Goal: Transaction & Acquisition: Purchase product/service

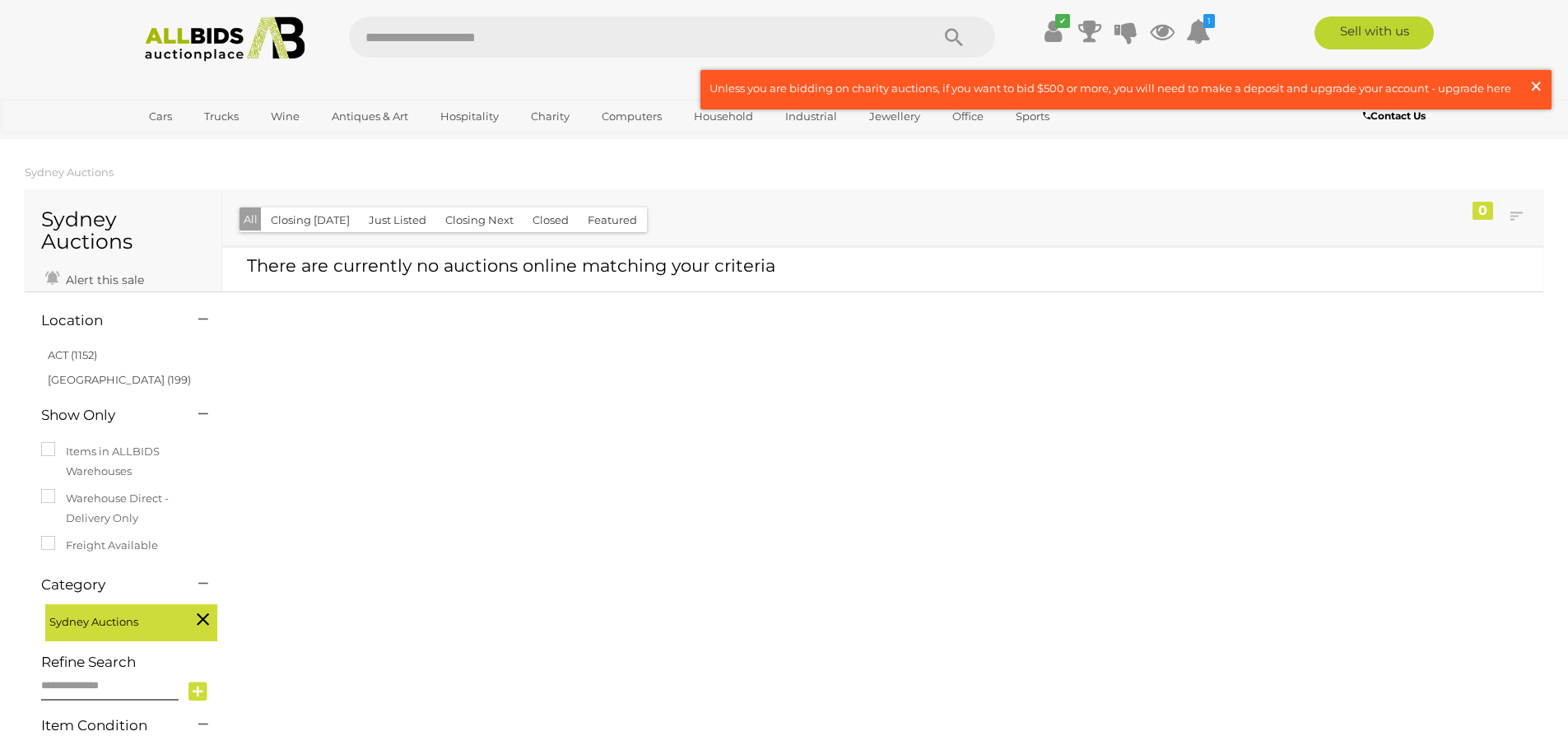
click at [1534, 82] on span "×" at bounding box center [1536, 86] width 15 height 32
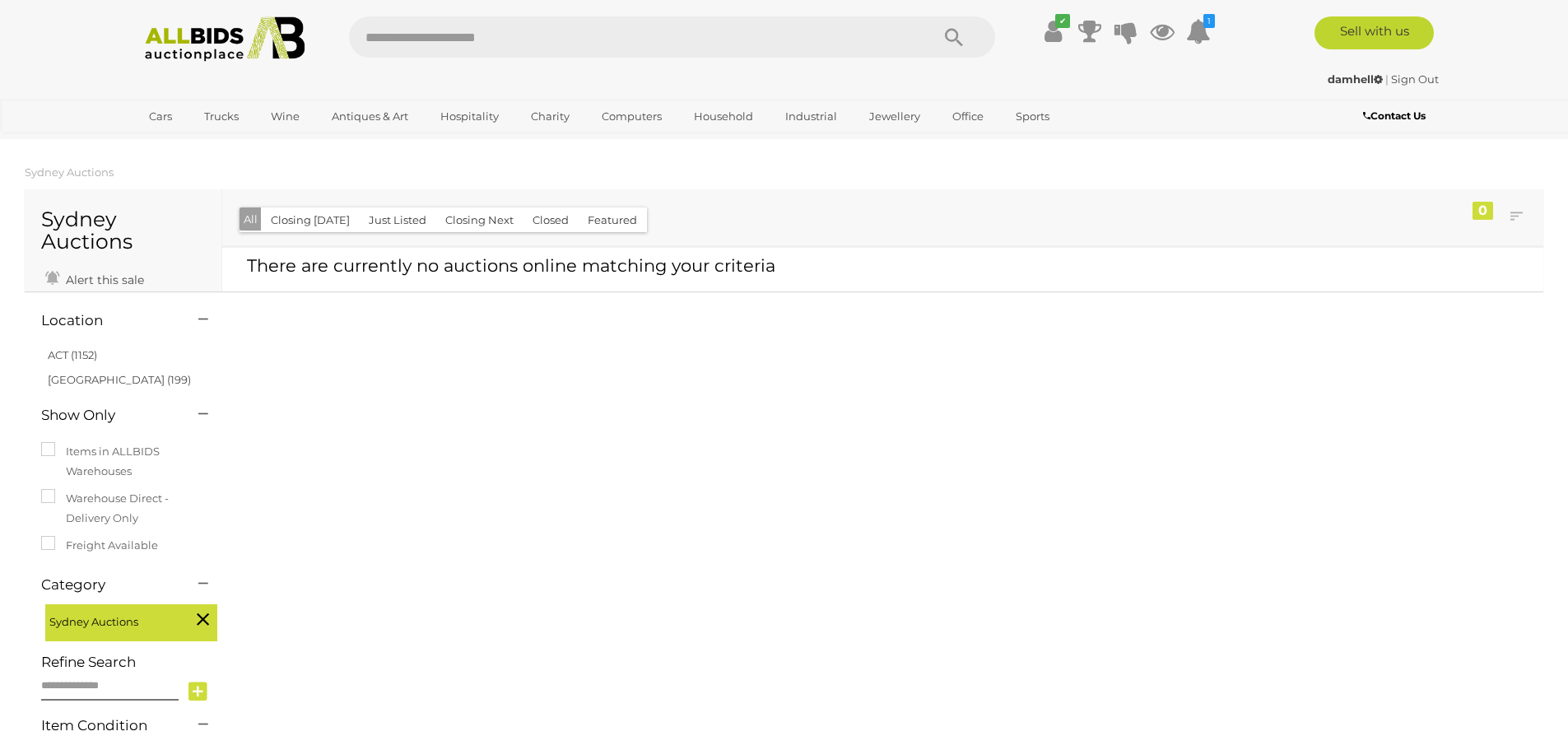
click at [188, 39] on img at bounding box center [225, 38] width 179 height 46
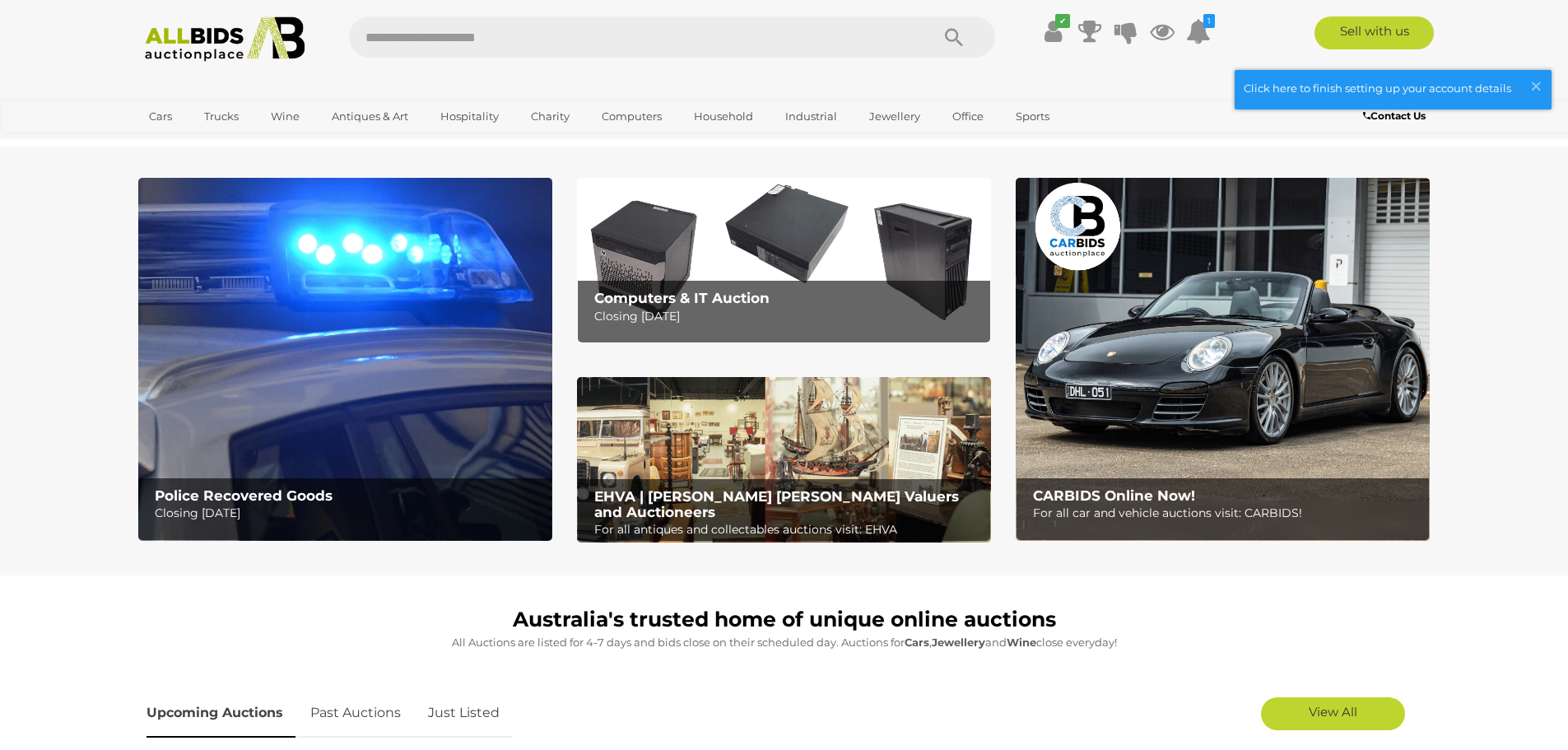
click at [284, 488] on b "Police Recovered Goods" at bounding box center [243, 496] width 178 height 16
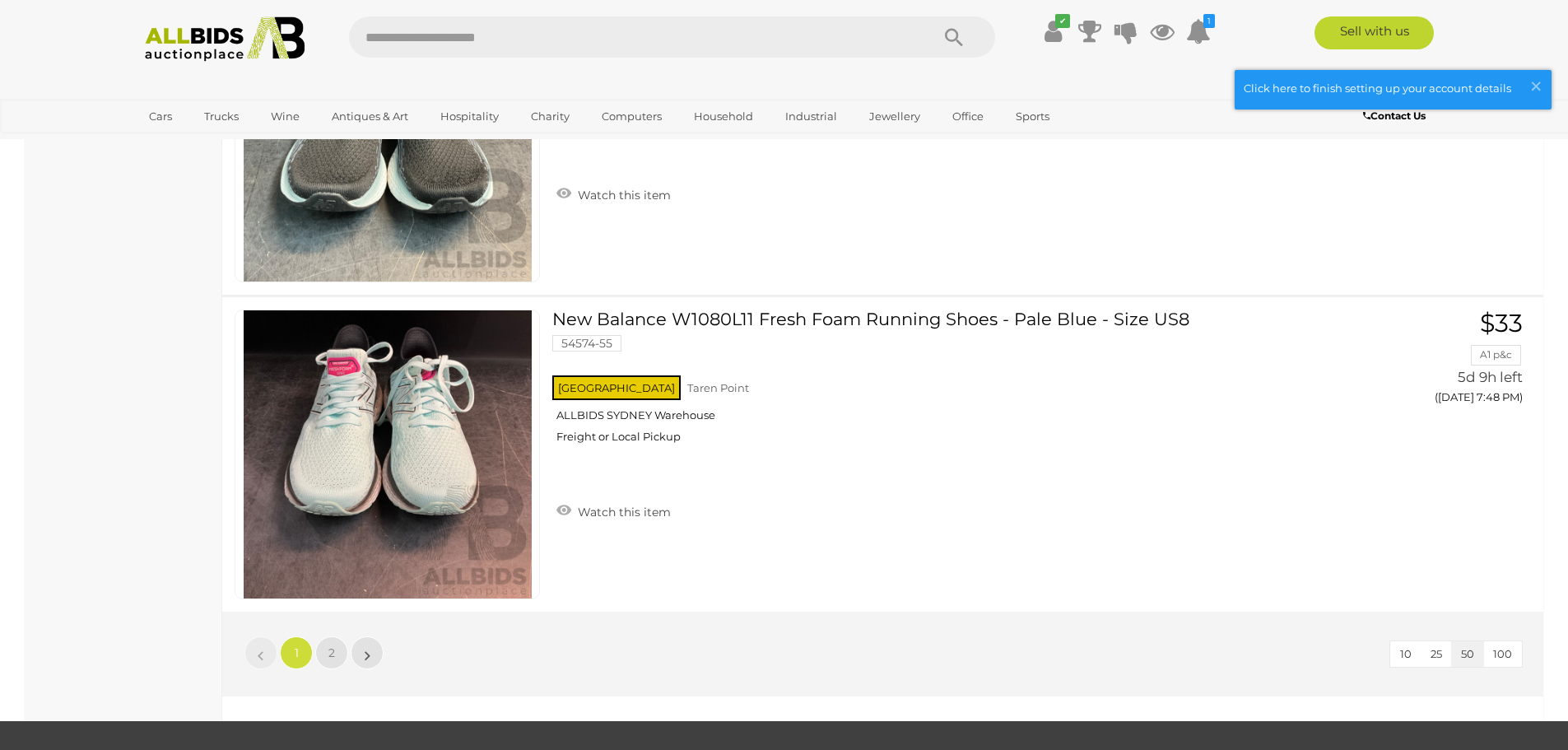
scroll to position [15652, 0]
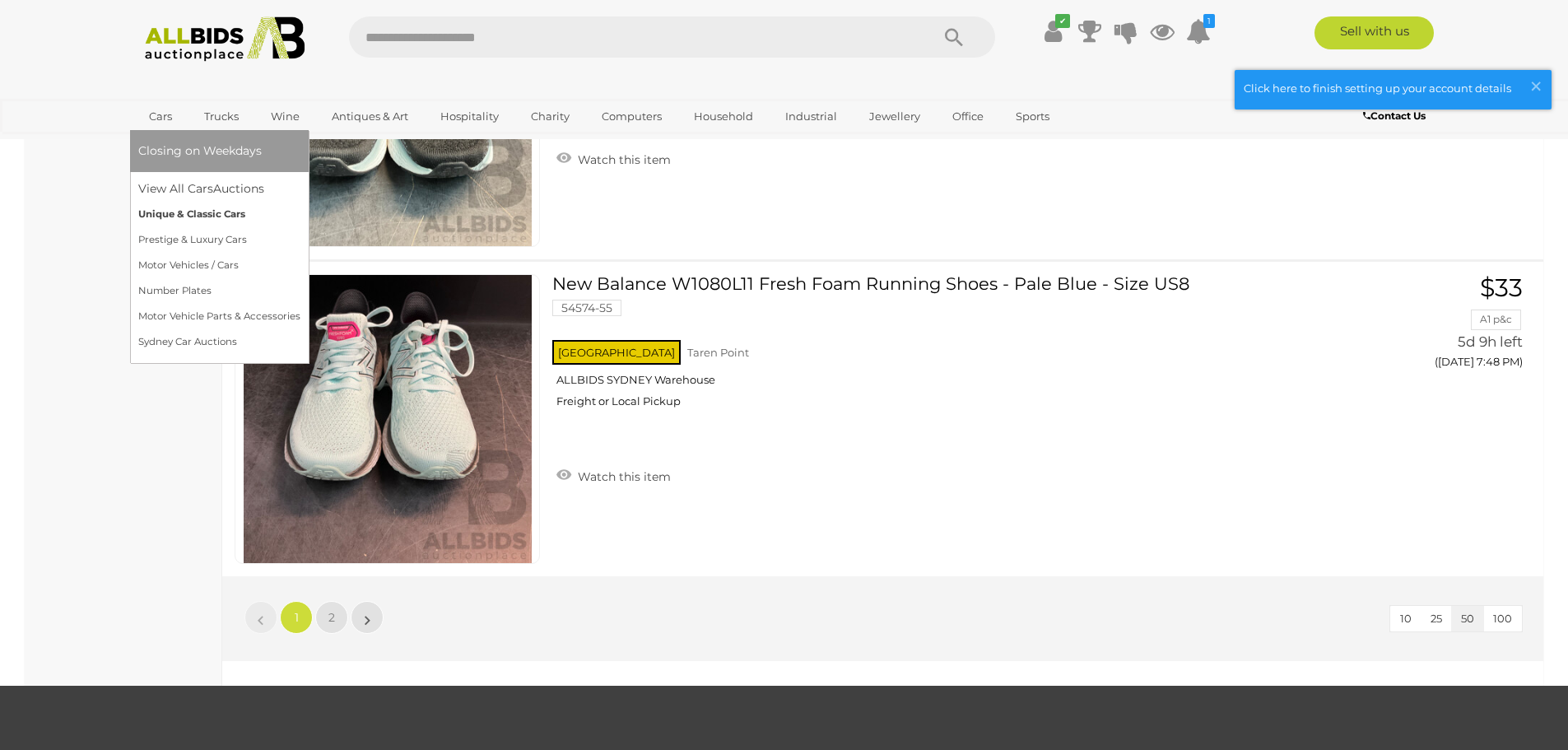
click at [167, 217] on link "Unique & Classic Cars" at bounding box center [219, 214] width 162 height 26
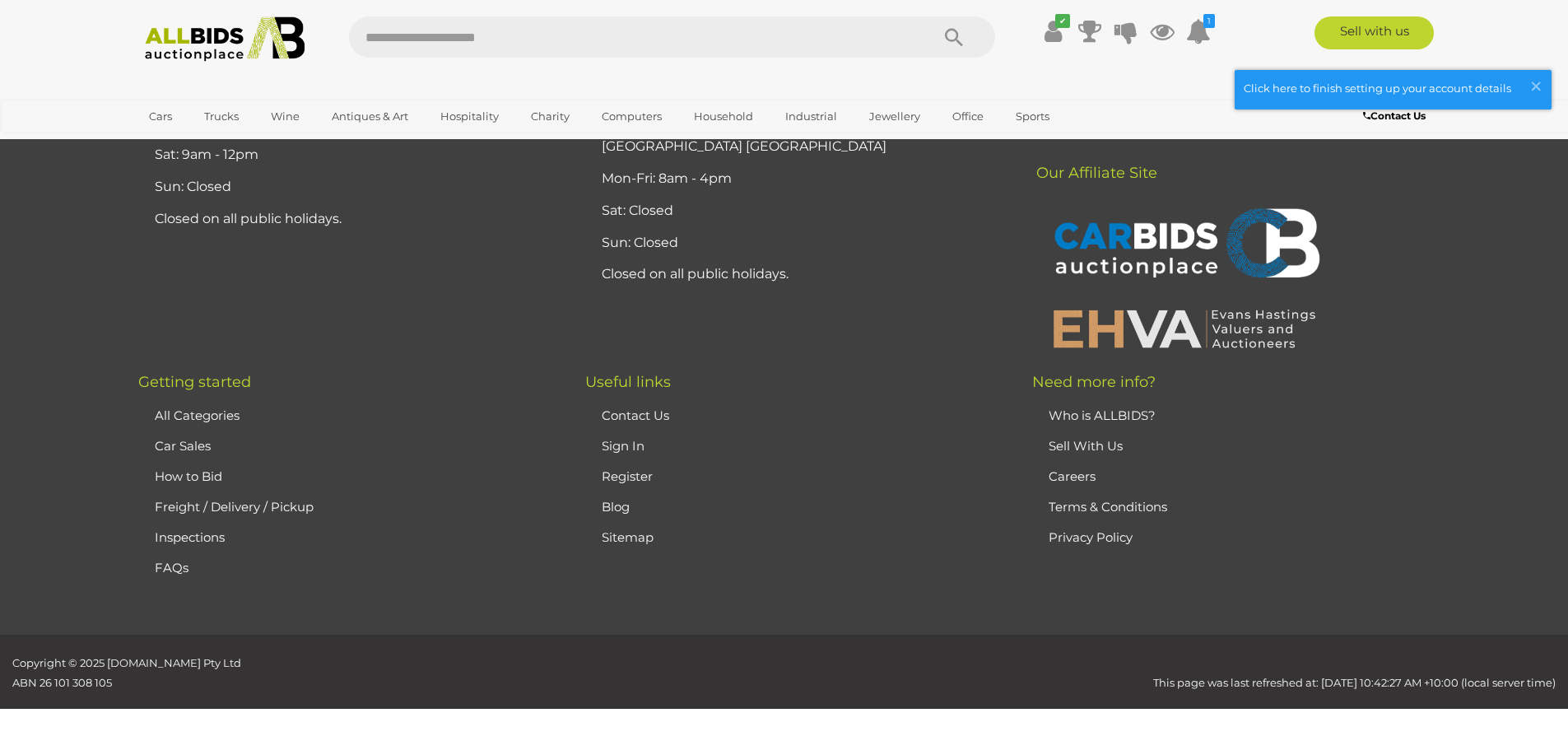
scroll to position [643, 0]
